Goal: Task Accomplishment & Management: Complete application form

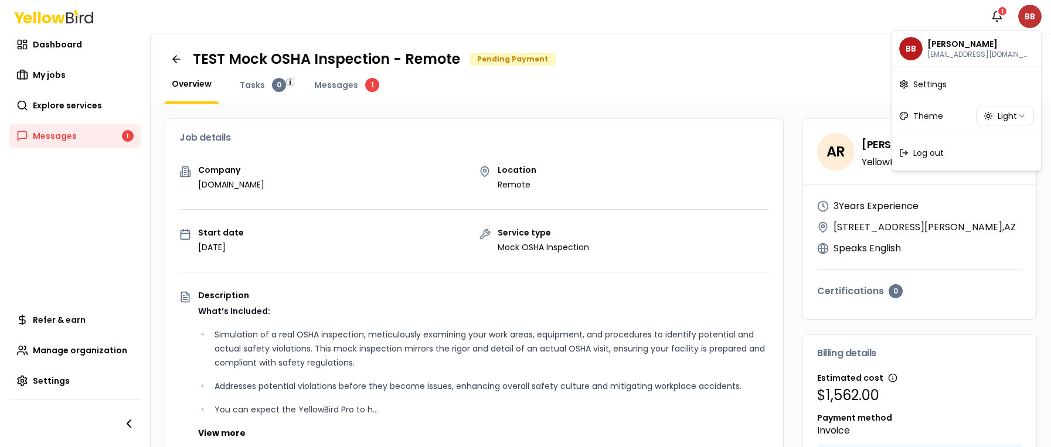
click at [1030, 18] on html "Notifications 1 BB Dashboard My jobs Explore services Messages 1 Refer & earn M…" at bounding box center [525, 223] width 1051 height 447
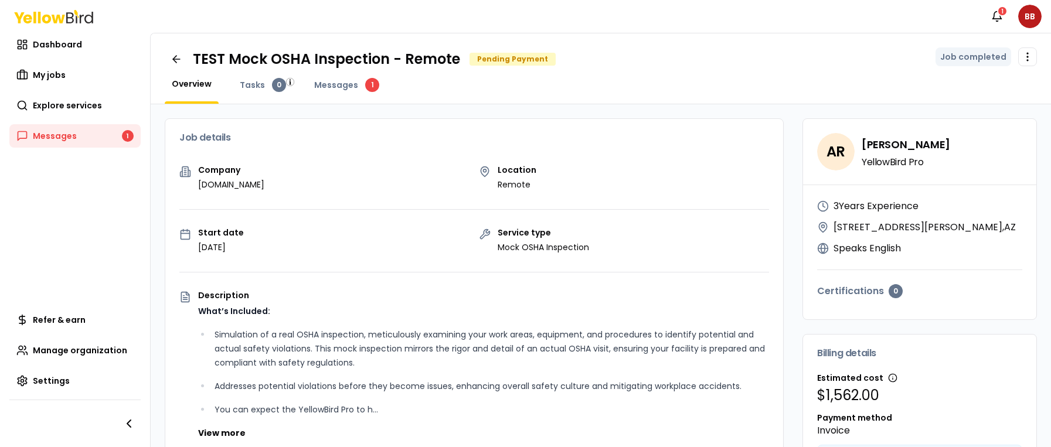
click at [749, 32] on html "Notifications 1 BB Dashboard My jobs Explore services Messages 1 Refer & earn M…" at bounding box center [525, 223] width 1051 height 447
click at [49, 40] on span "Dashboard" at bounding box center [57, 45] width 49 height 12
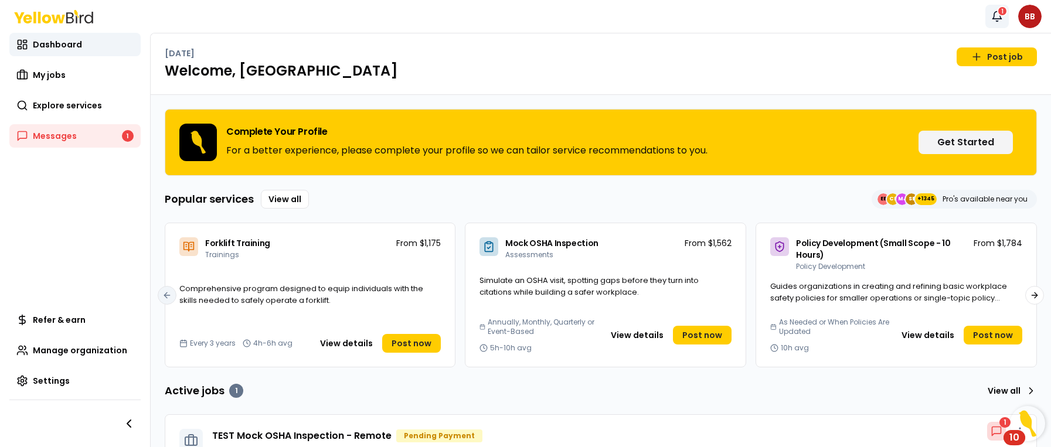
click at [998, 16] on icon "button" at bounding box center [997, 17] width 12 height 12
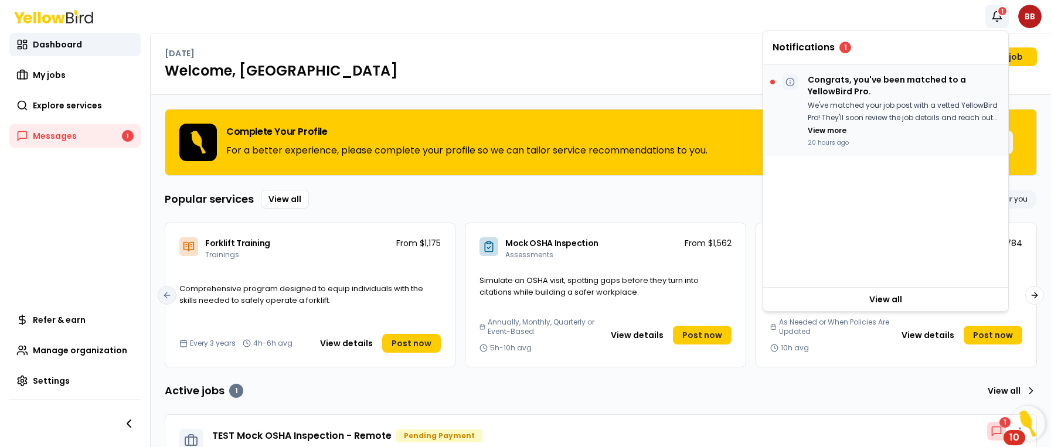
click at [880, 97] on div "Congrats, you've been matched to a YellowBird Pro. We've matched your job post …" at bounding box center [903, 110] width 191 height 73
click at [481, 69] on h1 "Welcome, Bilbo" at bounding box center [601, 71] width 872 height 19
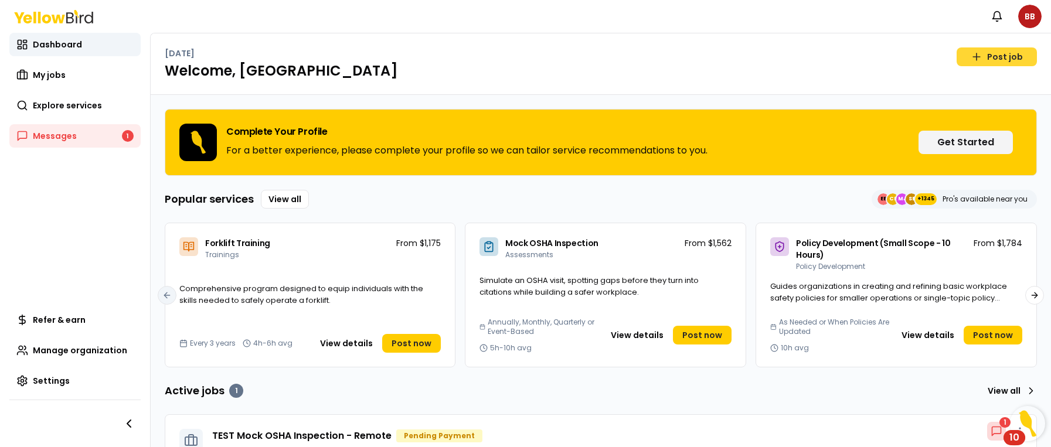
click at [977, 63] on link "Post job" at bounding box center [997, 56] width 80 height 19
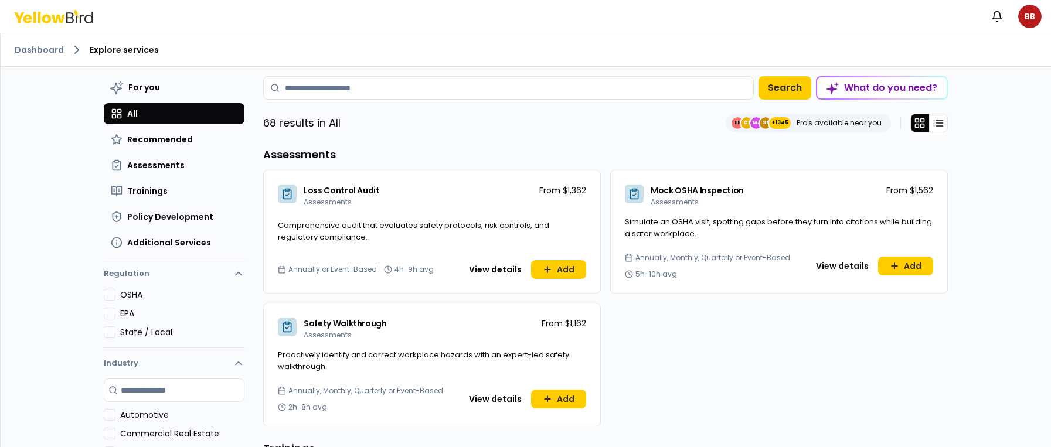
click at [564, 388] on div "Annually, Monthly, Quarterly or Event-Based 2h-8h avg View details Add" at bounding box center [432, 406] width 336 height 40
click at [560, 392] on button "Add" at bounding box center [558, 399] width 55 height 19
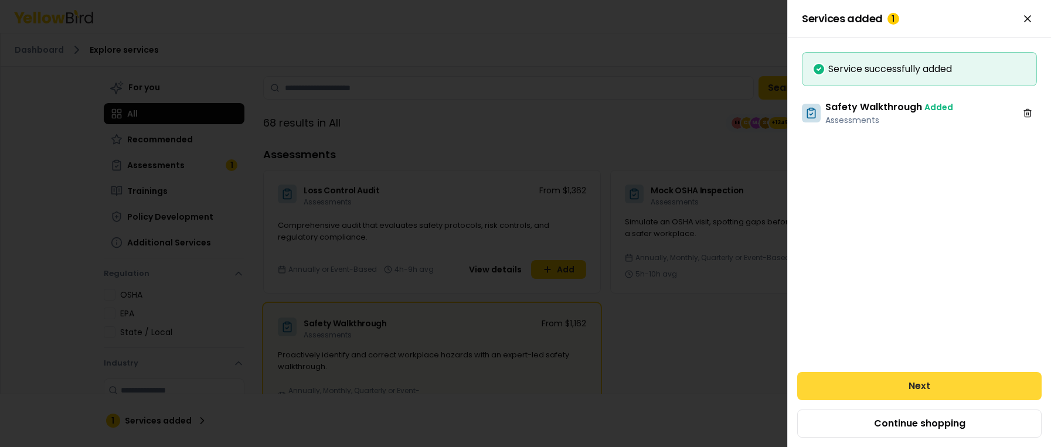
click at [970, 394] on button "Next" at bounding box center [919, 386] width 244 height 28
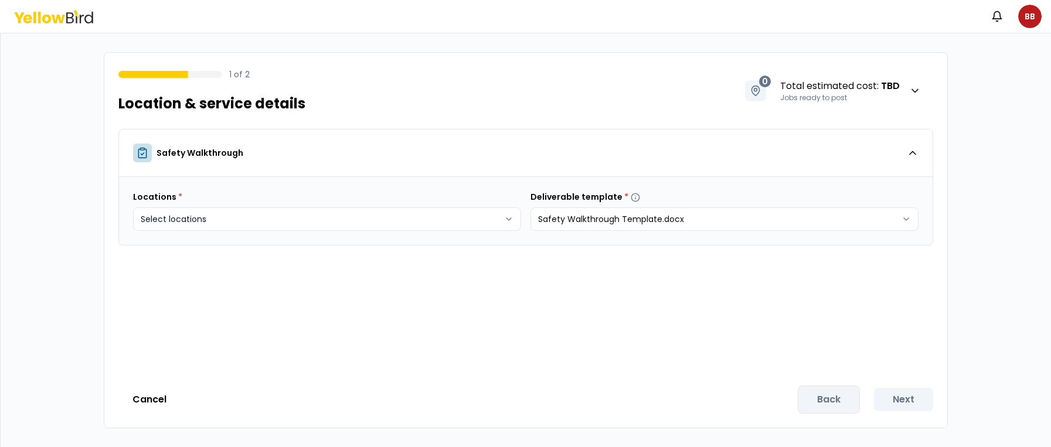
click at [469, 223] on body "Notifications BB 1 of 2 Location & service details 0 Total estimated cost : TBD…" at bounding box center [525, 223] width 1051 height 447
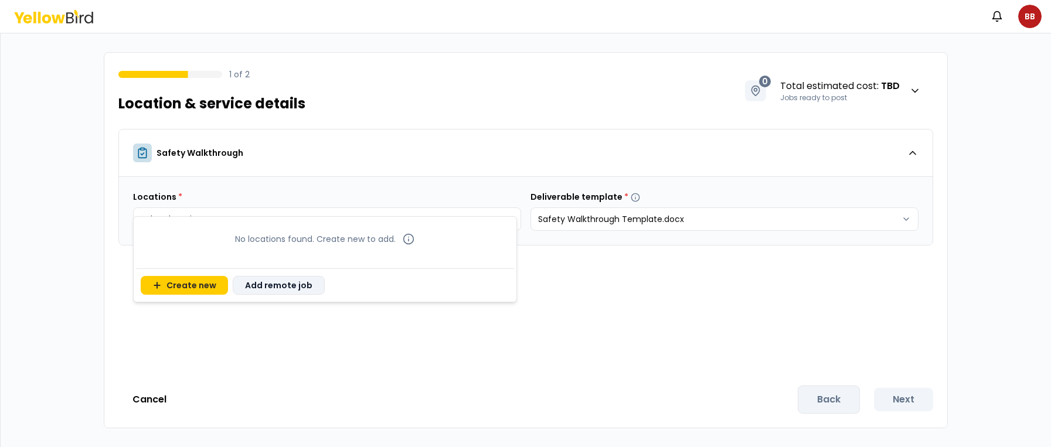
click at [294, 282] on button "Add remote job" at bounding box center [279, 285] width 92 height 19
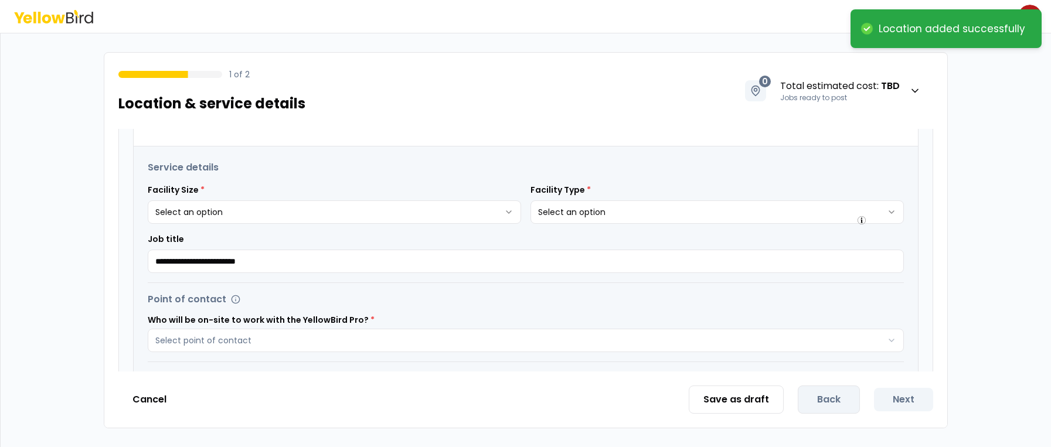
scroll to position [217, 0]
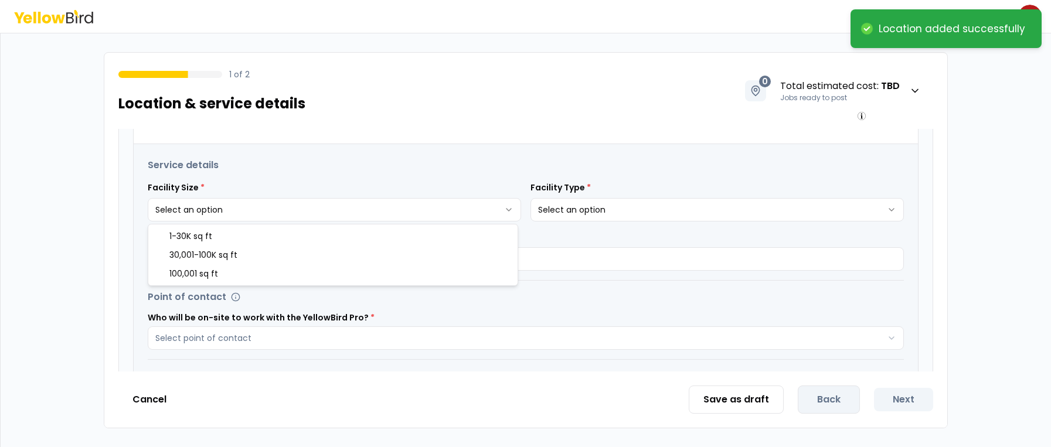
click at [449, 210] on html "**********" at bounding box center [525, 223] width 1051 height 447
select select "*"
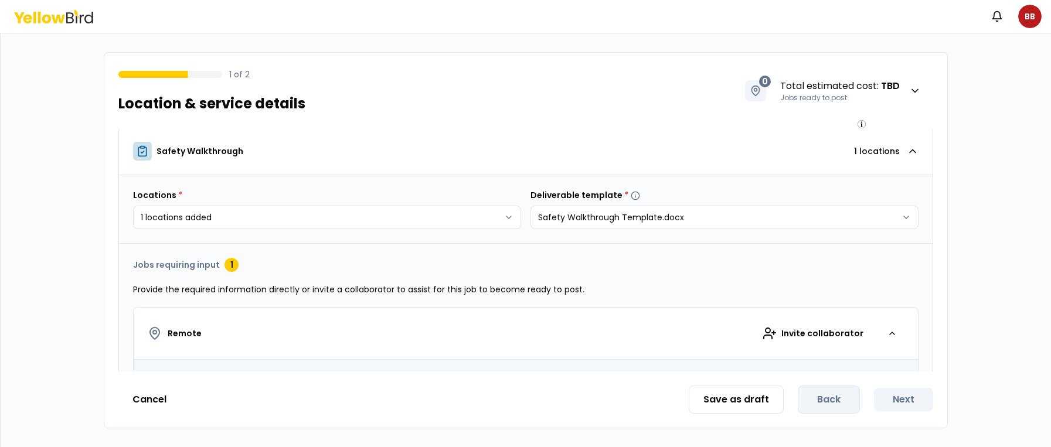
scroll to position [0, 0]
click at [1032, 17] on html "**********" at bounding box center [525, 223] width 1051 height 447
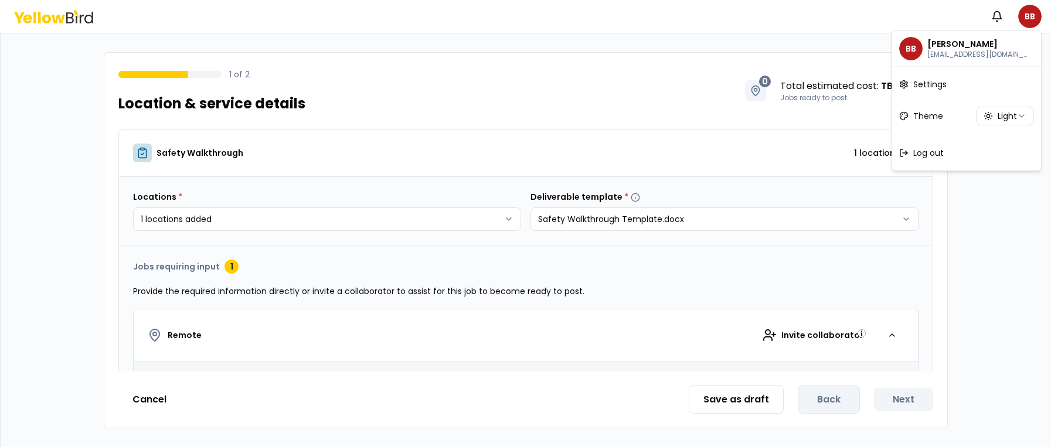
click at [23, 28] on html "**********" at bounding box center [525, 223] width 1051 height 447
click at [38, 15] on rect at bounding box center [39, 18] width 3 height 12
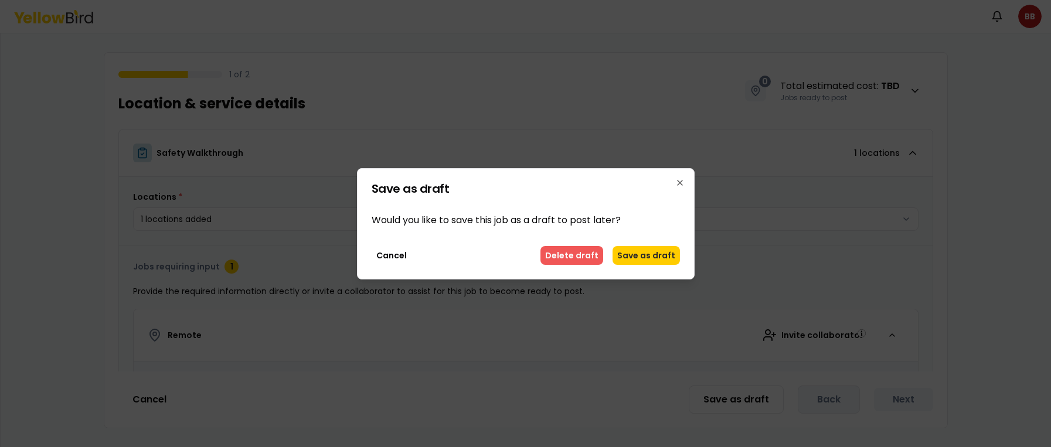
click at [574, 250] on button "Delete draft" at bounding box center [571, 255] width 63 height 19
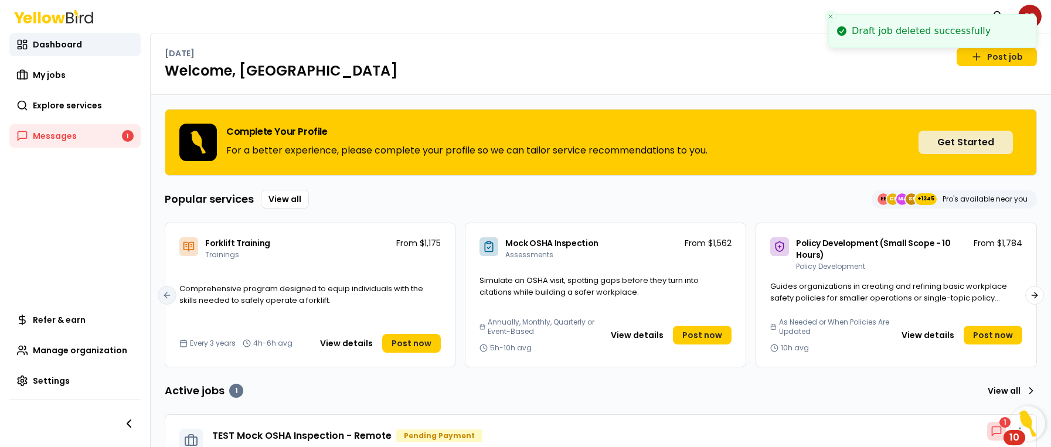
click at [962, 133] on button "Get Started" at bounding box center [966, 142] width 94 height 23
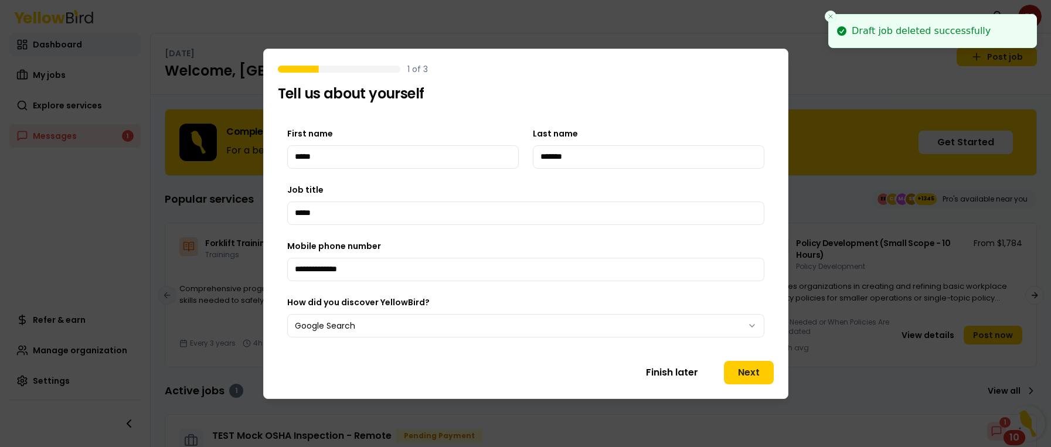
click at [557, 178] on div "**********" at bounding box center [525, 232] width 477 height 211
click at [749, 376] on button "Next" at bounding box center [749, 372] width 50 height 23
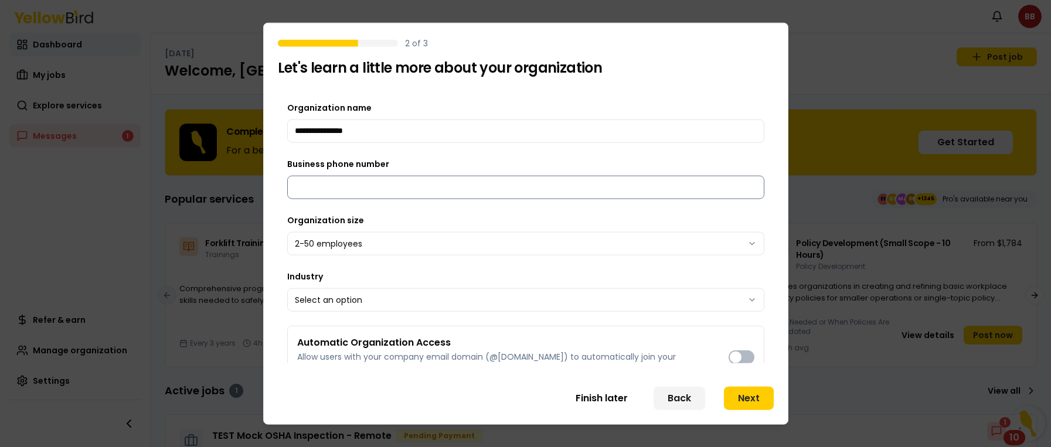
click at [331, 191] on input "Business phone number" at bounding box center [525, 186] width 477 height 23
type input "**********"
click at [433, 222] on div "Organization size 2-50 employees" at bounding box center [525, 234] width 477 height 42
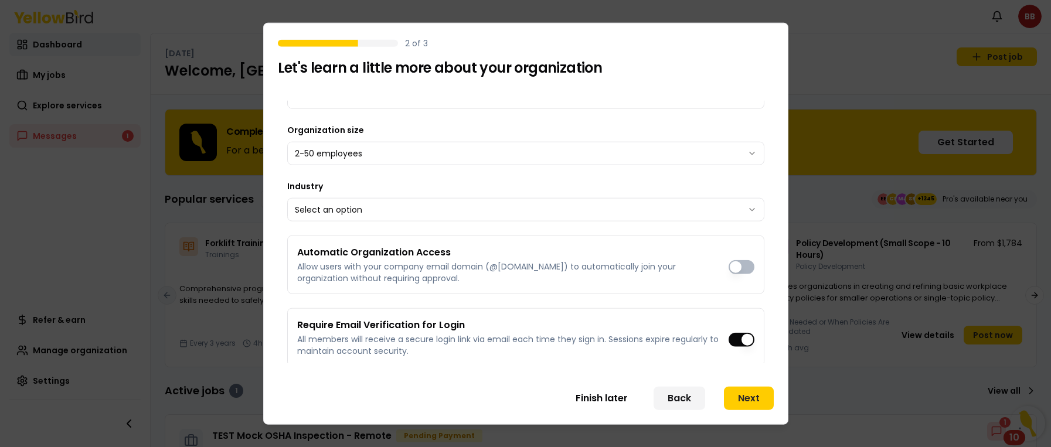
scroll to position [93, 0]
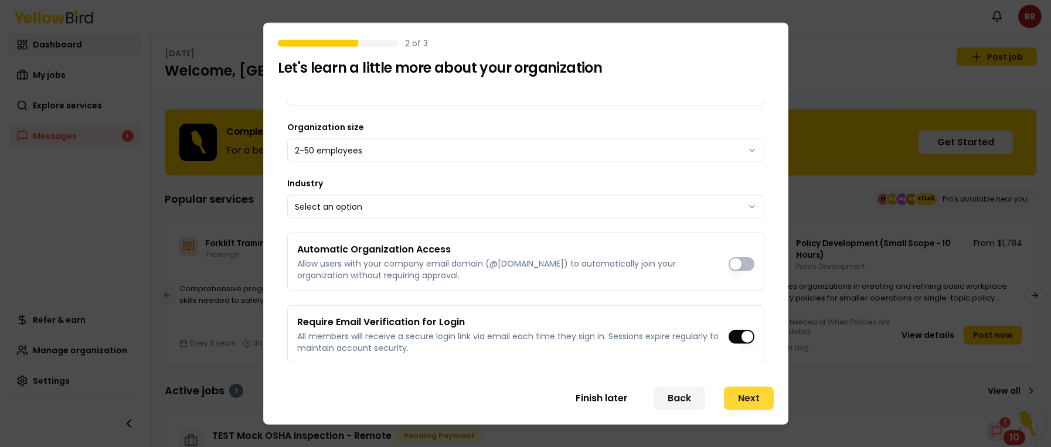
click at [742, 396] on button "Next" at bounding box center [749, 398] width 50 height 23
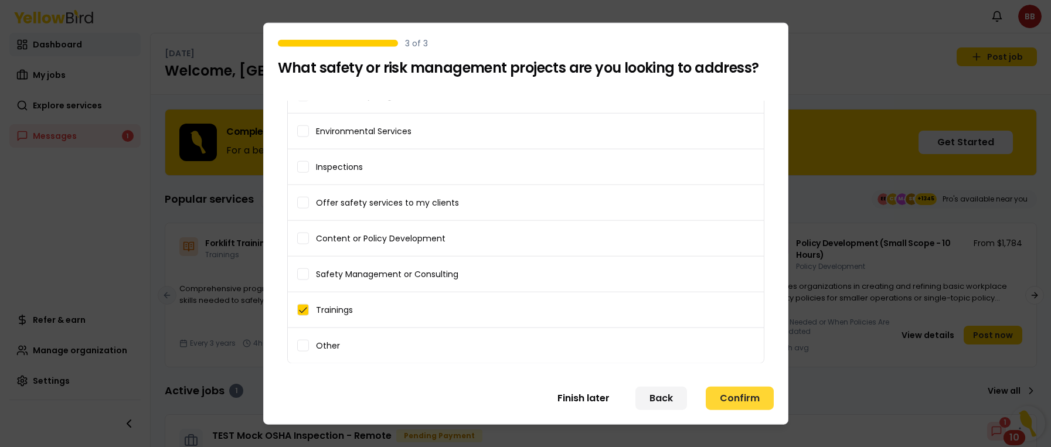
click at [743, 403] on button "Confirm" at bounding box center [740, 398] width 68 height 23
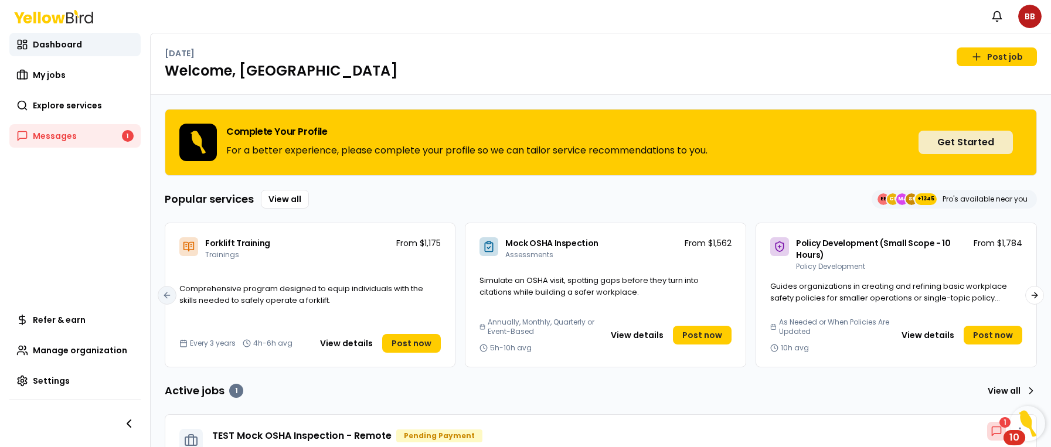
click at [937, 147] on button "Get Started" at bounding box center [966, 142] width 94 height 23
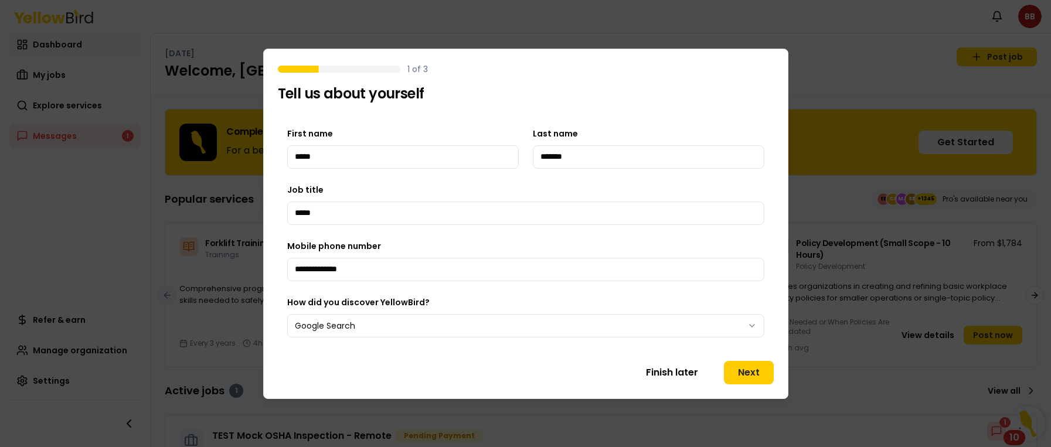
click at [521, 228] on div "**********" at bounding box center [525, 232] width 477 height 211
click at [747, 378] on button "Next" at bounding box center [749, 372] width 50 height 23
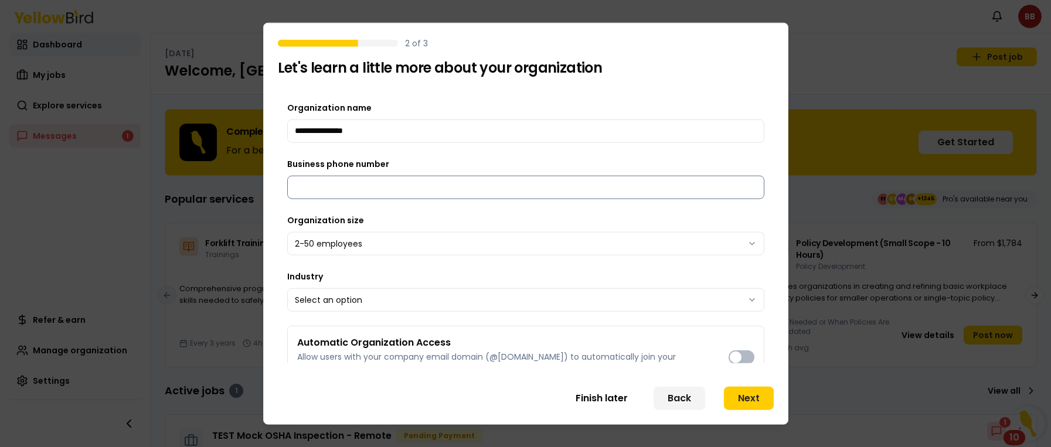
click at [457, 186] on input "Business phone number" at bounding box center [525, 186] width 477 height 23
type input "**********"
click at [741, 389] on button "Next" at bounding box center [749, 398] width 50 height 23
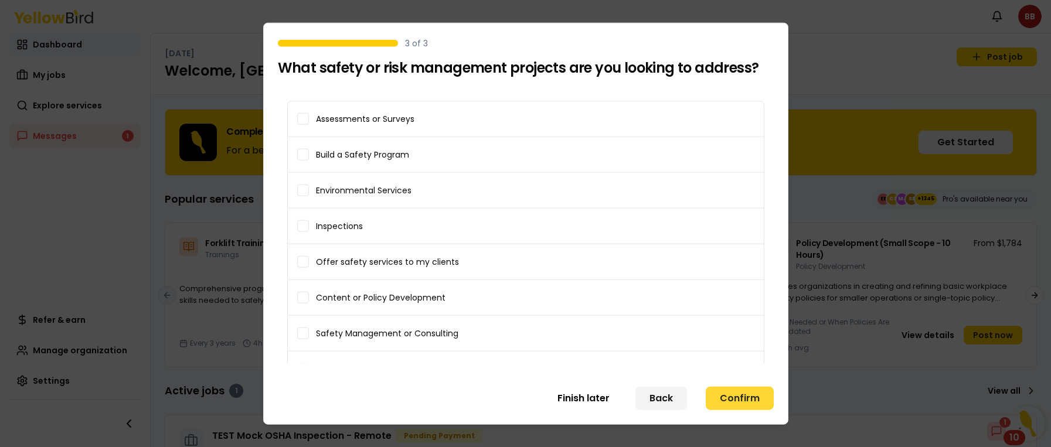
click at [754, 394] on button "Confirm" at bounding box center [740, 398] width 68 height 23
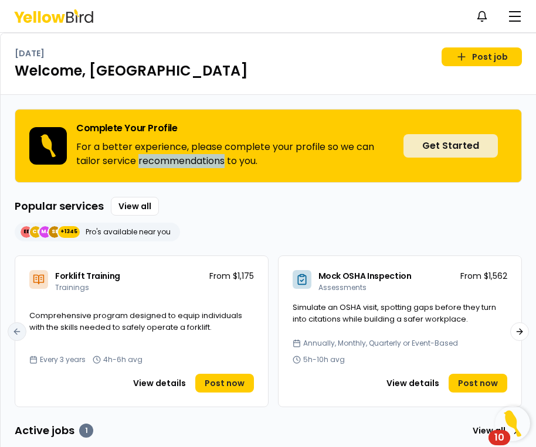
click at [461, 142] on button "Get Started" at bounding box center [450, 145] width 94 height 23
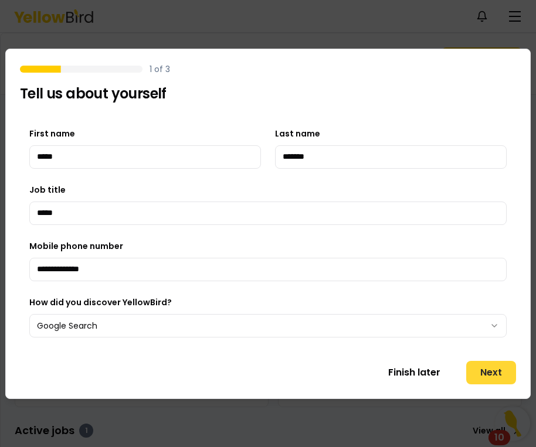
click at [492, 372] on button "Next" at bounding box center [491, 372] width 50 height 23
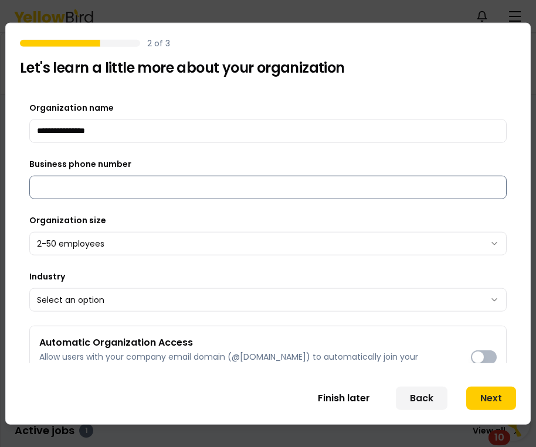
click at [152, 185] on input "Business phone number" at bounding box center [267, 186] width 477 height 23
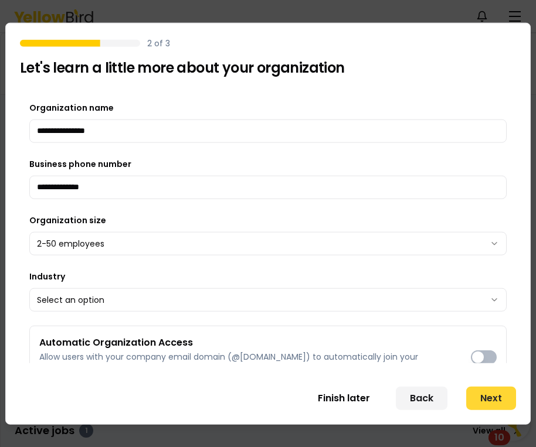
type input "**********"
click at [504, 399] on button "Next" at bounding box center [491, 398] width 50 height 23
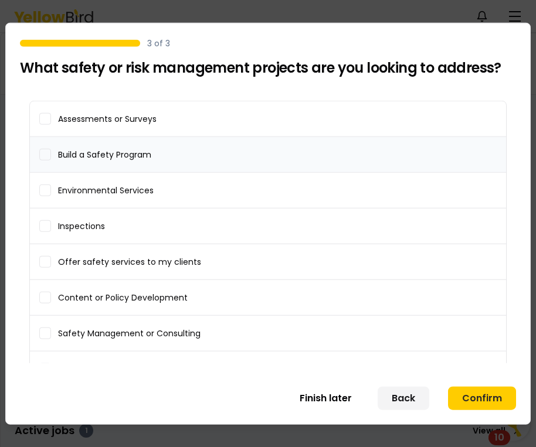
click at [46, 159] on button "Build a Safety Program" at bounding box center [45, 154] width 12 height 12
click at [43, 190] on button "Environmental Services" at bounding box center [45, 190] width 12 height 12
click at [51, 233] on label "Inspections" at bounding box center [268, 225] width 476 height 35
click at [51, 232] on button "Inspections" at bounding box center [45, 226] width 12 height 12
click at [488, 392] on button "Confirm" at bounding box center [482, 398] width 68 height 23
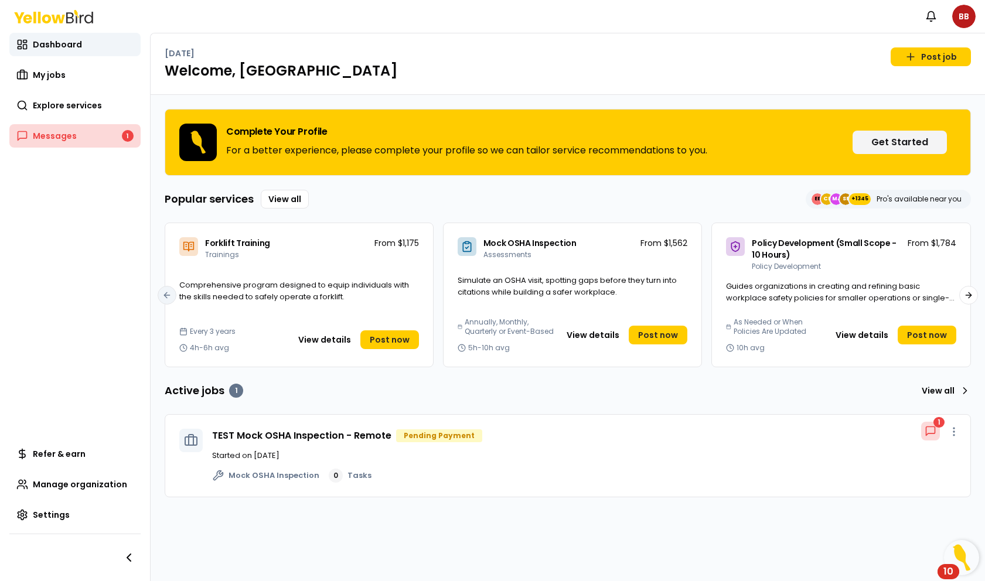
click at [78, 138] on link "Messages 1" at bounding box center [74, 135] width 131 height 23
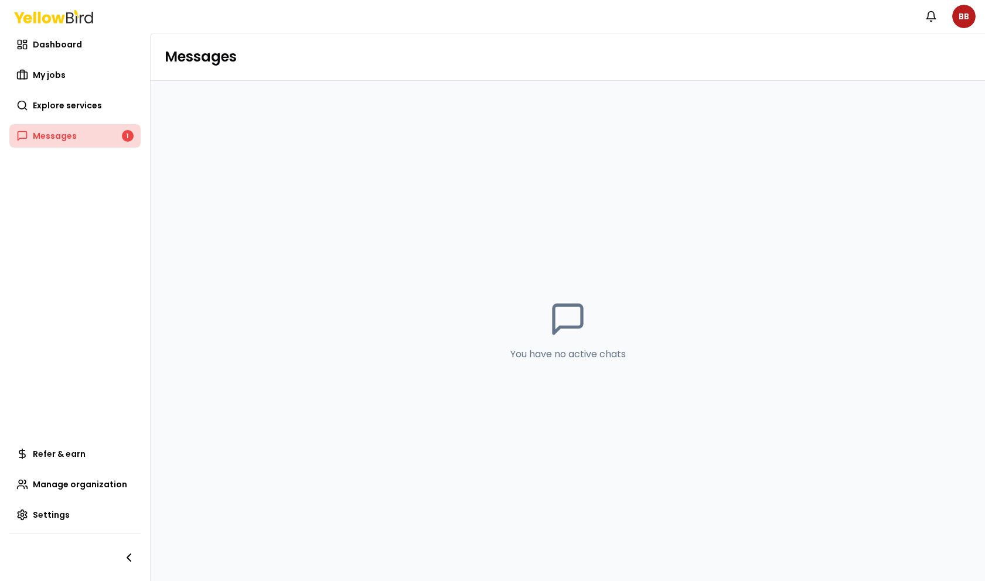
click at [66, 140] on span "Messages" at bounding box center [55, 136] width 44 height 12
